Goal: Obtain resource: Obtain resource

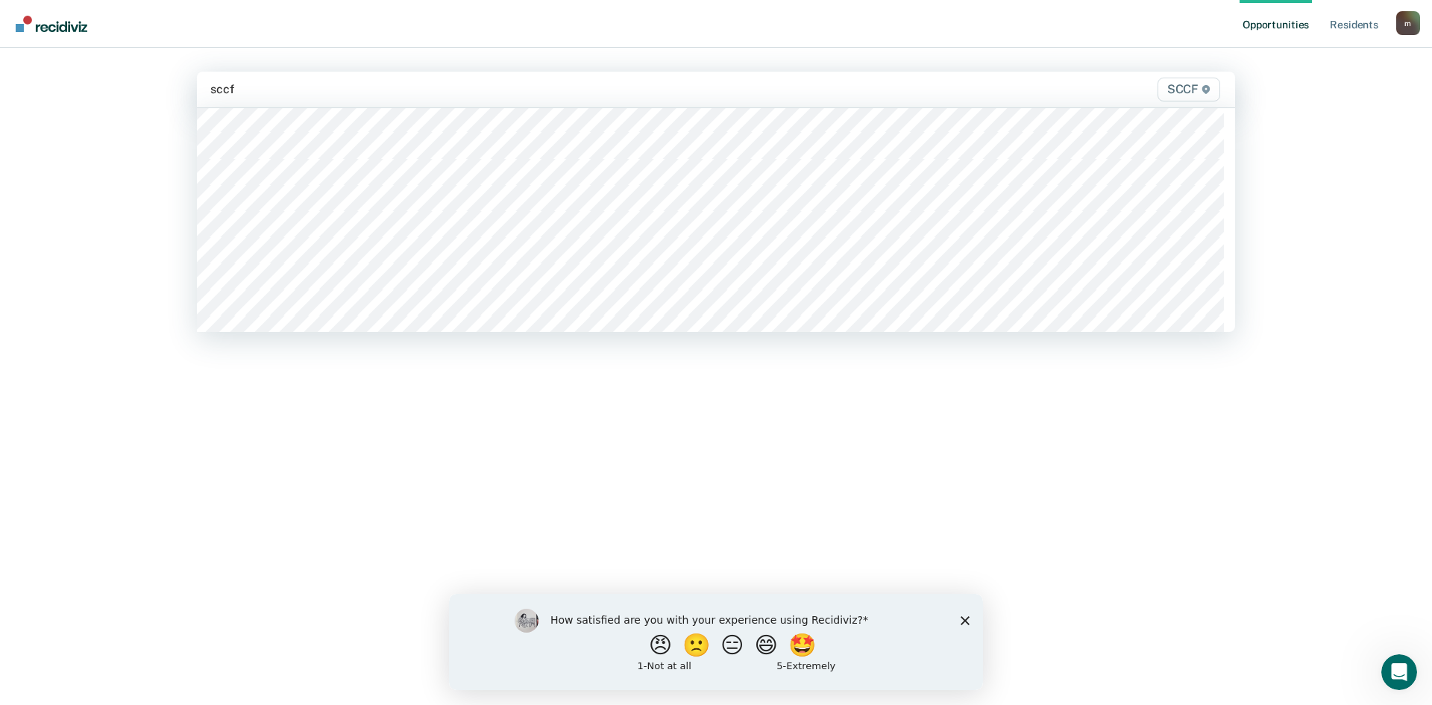
scroll to position [149, 0]
type input "sccf"
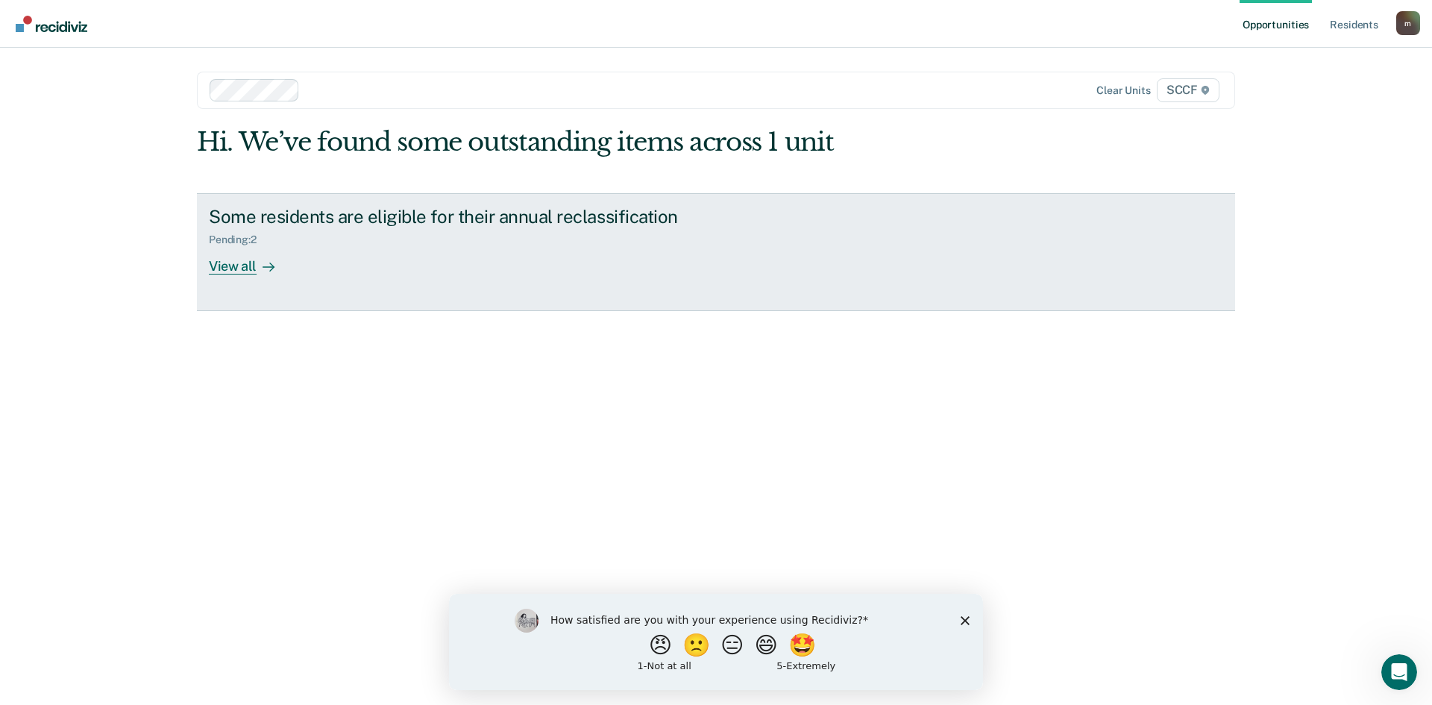
click at [237, 268] on div "View all" at bounding box center [251, 259] width 84 height 29
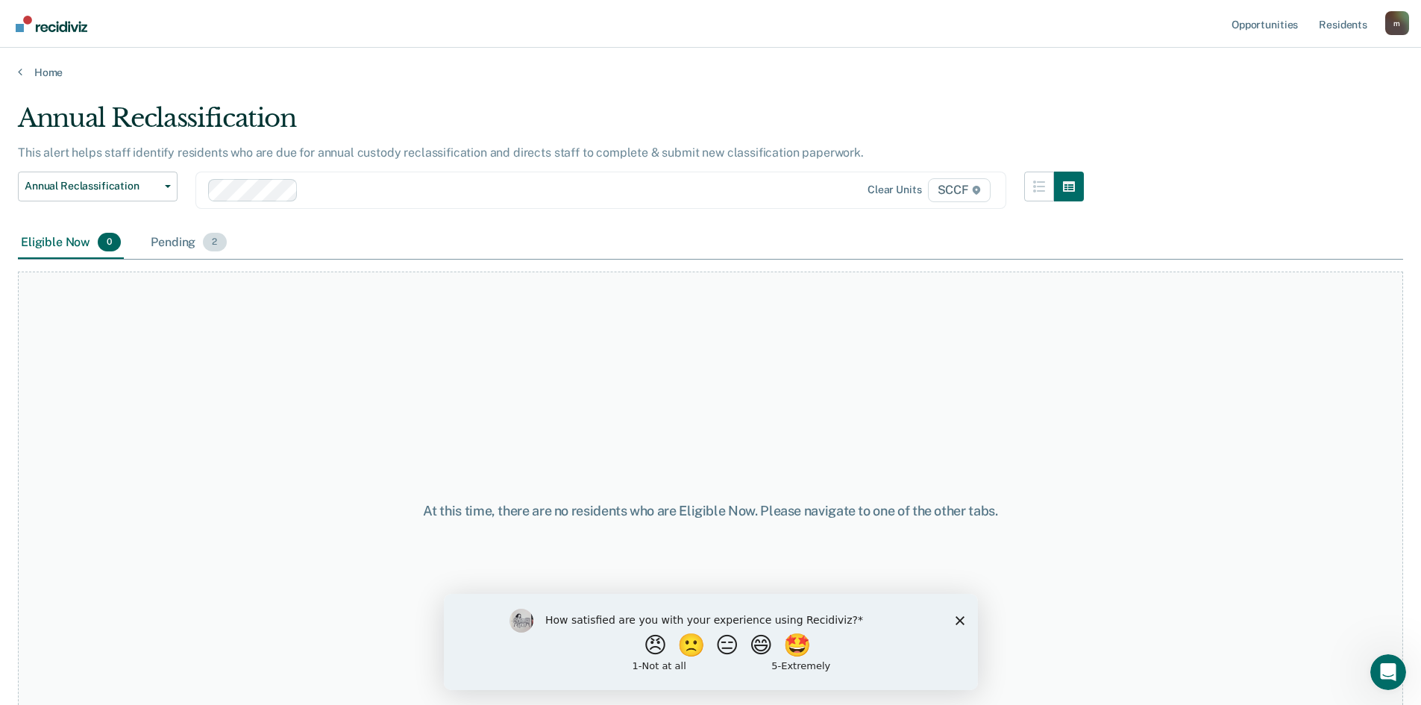
click at [194, 244] on div "Pending 2" at bounding box center [188, 243] width 81 height 33
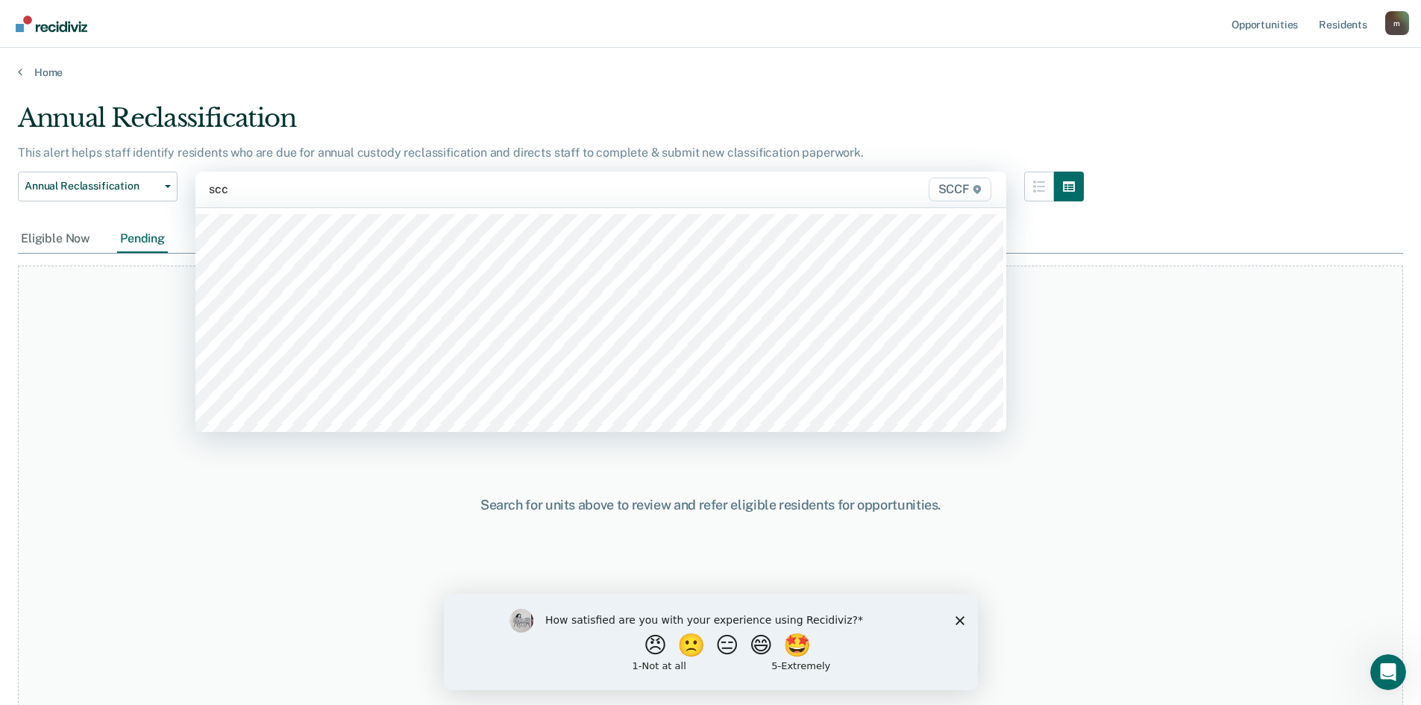
type input "sccf"
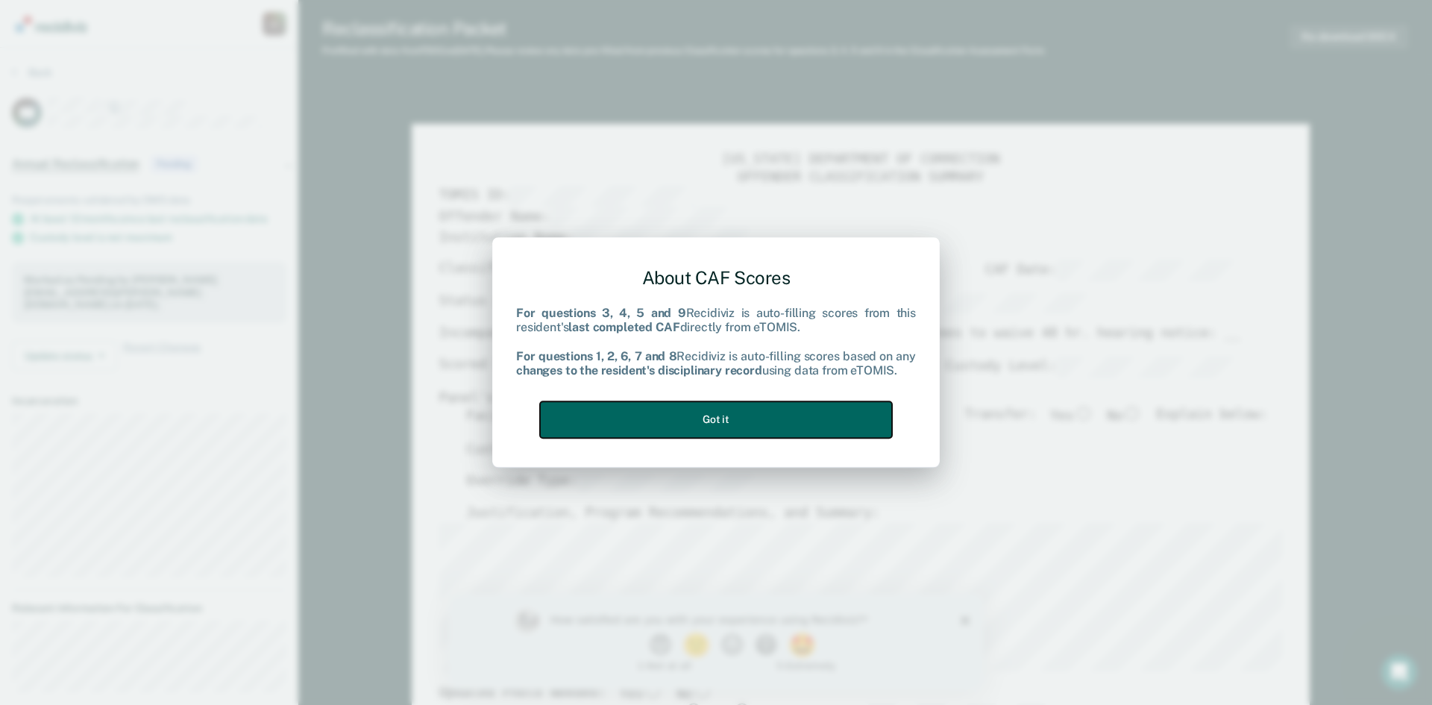
drag, startPoint x: 723, startPoint y: 418, endPoint x: 991, endPoint y: 336, distance: 280.0
click at [723, 420] on button "Got it" at bounding box center [716, 419] width 352 height 37
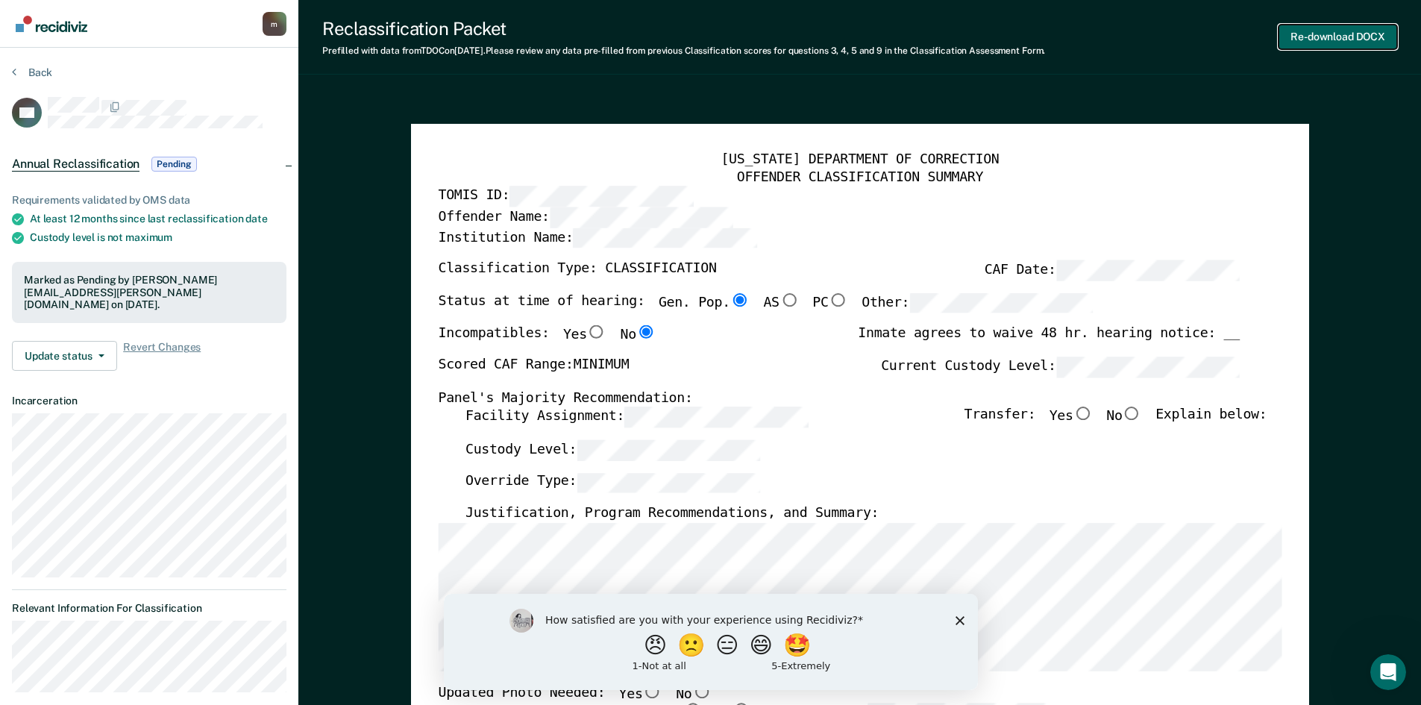
click at [1347, 36] on button "Re-download DOCX" at bounding box center [1337, 37] width 119 height 25
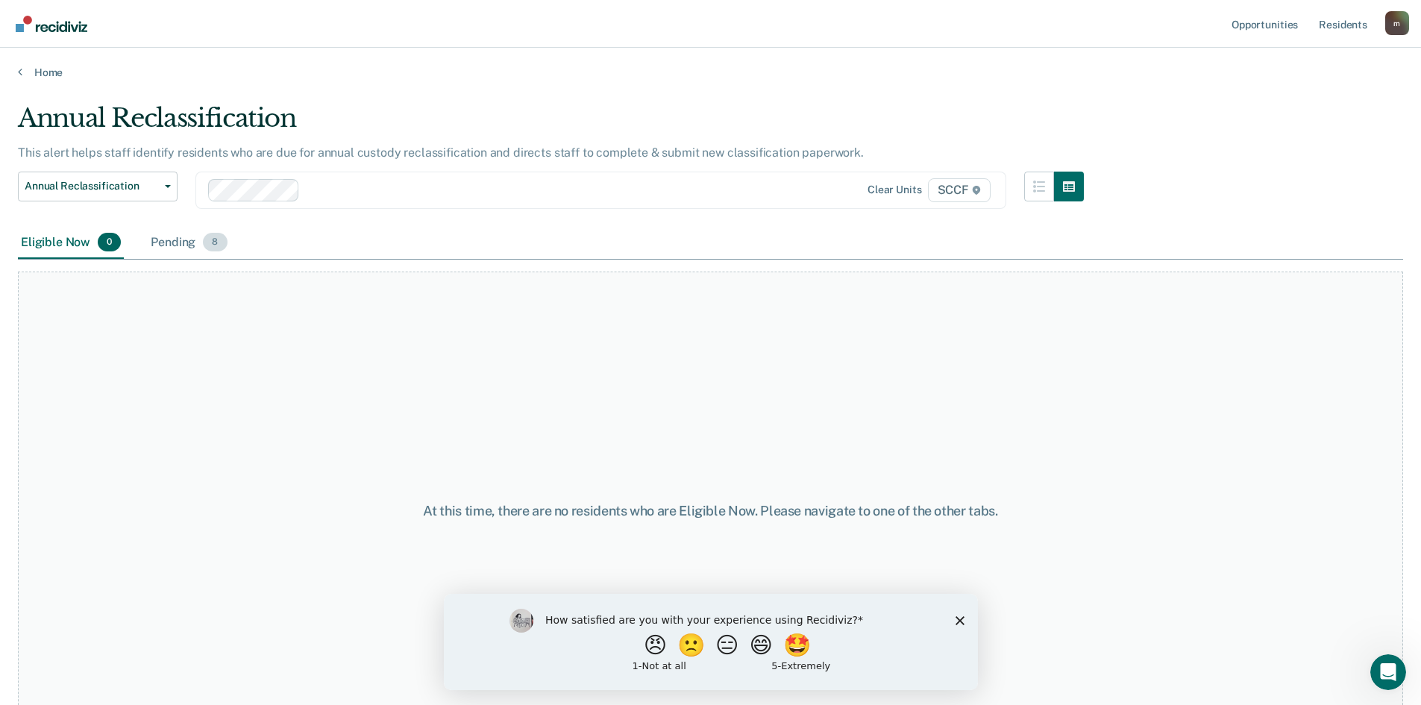
click at [173, 245] on div "Pending 8" at bounding box center [189, 243] width 82 height 33
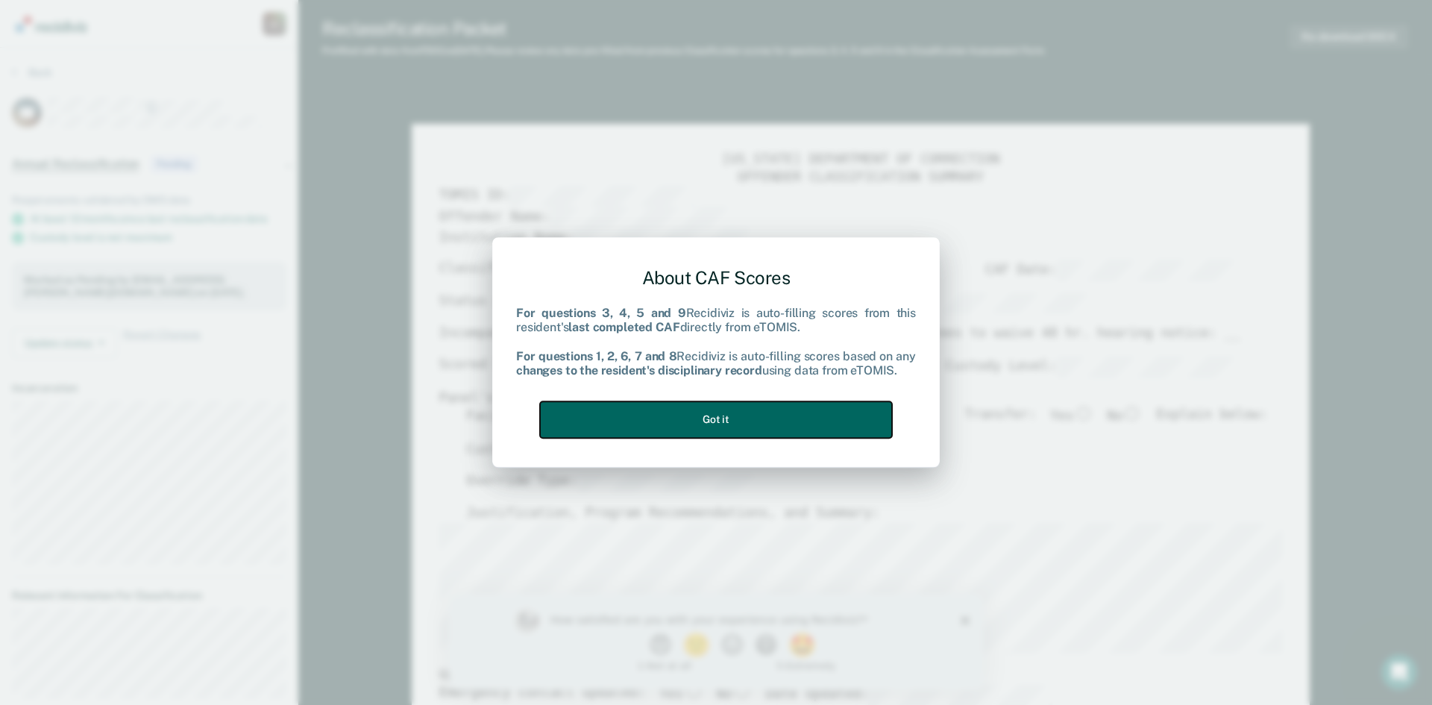
drag, startPoint x: 777, startPoint y: 417, endPoint x: 850, endPoint y: 403, distance: 74.3
click at [778, 417] on button "Got it" at bounding box center [716, 419] width 352 height 37
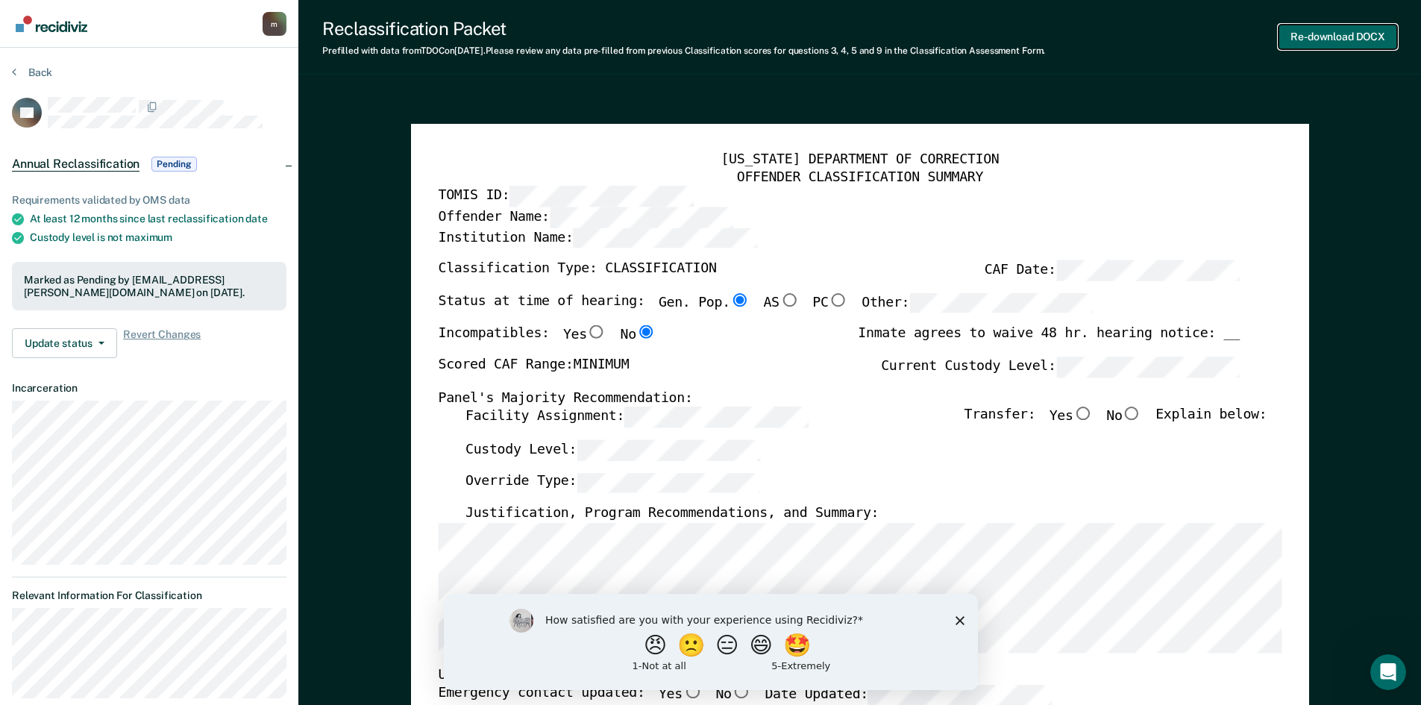
click at [1334, 37] on button "Re-download DOCX" at bounding box center [1337, 37] width 119 height 25
type textarea "x"
